Goal: Navigation & Orientation: Find specific page/section

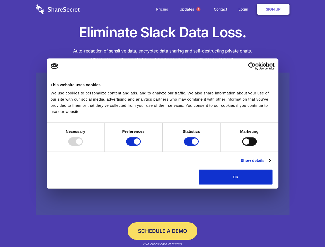
click at [83, 146] on div at bounding box center [75, 141] width 15 height 8
click at [141, 146] on input "Preferences" at bounding box center [133, 141] width 15 height 8
checkbox input "false"
click at [192, 146] on input "Statistics" at bounding box center [191, 141] width 15 height 8
checkbox input "false"
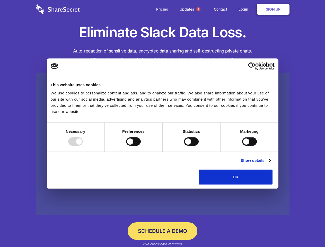
click at [242, 146] on input "Marketing" at bounding box center [249, 141] width 15 height 8
checkbox input "true"
click at [270, 164] on link "Show details" at bounding box center [256, 160] width 30 height 6
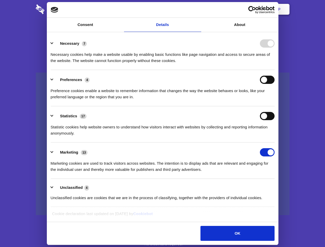
click at [275, 70] on li "Necessary 7 Necessary cookies help make a website usable by enabling basic func…" at bounding box center [163, 52] width 224 height 36
click at [198, 9] on span "1" at bounding box center [198, 9] width 4 height 4
